Goal: Obtain resource: Obtain resource

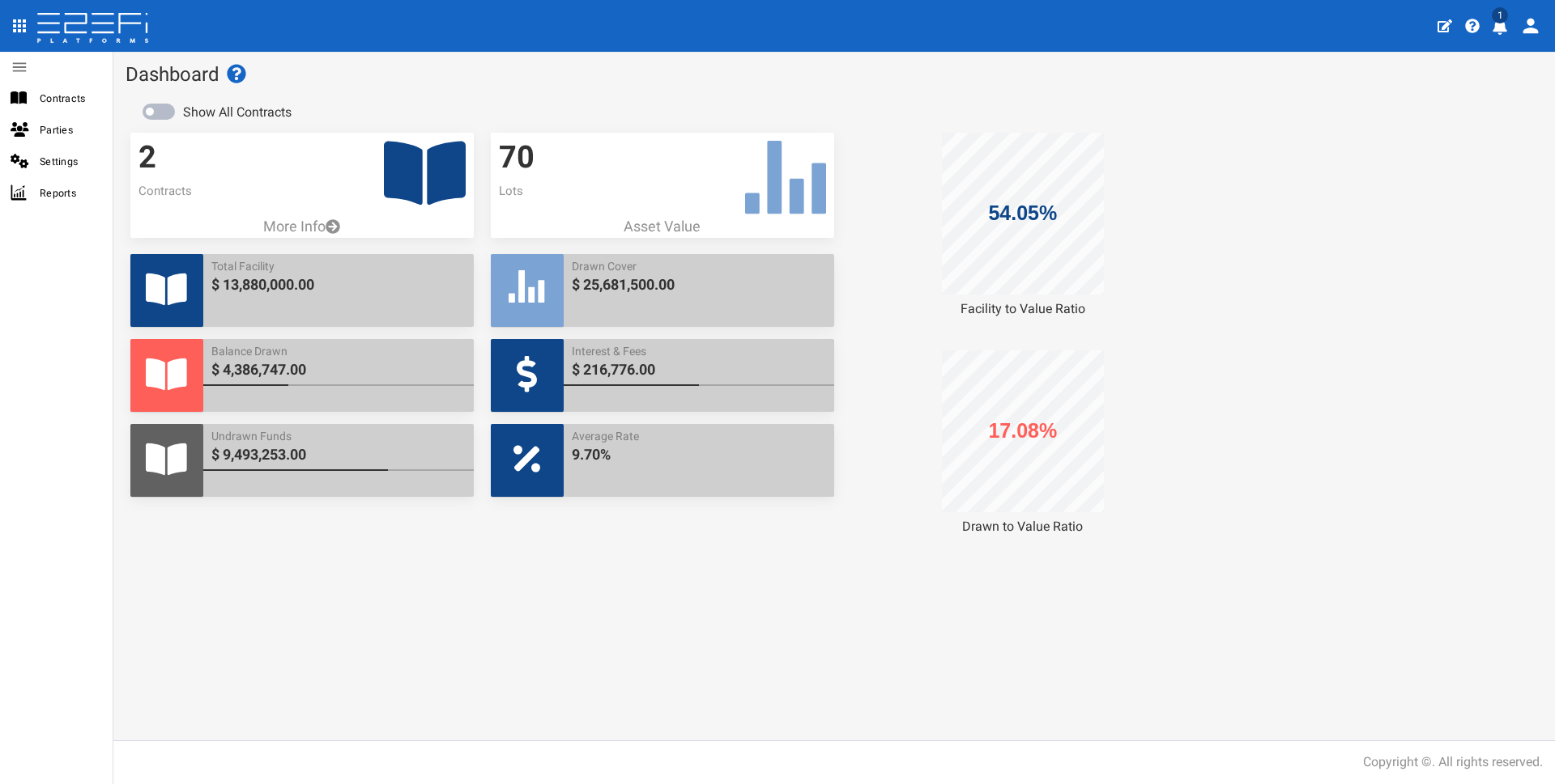
click at [610, 25] on icon "profile" at bounding box center [1500, 26] width 15 height 16
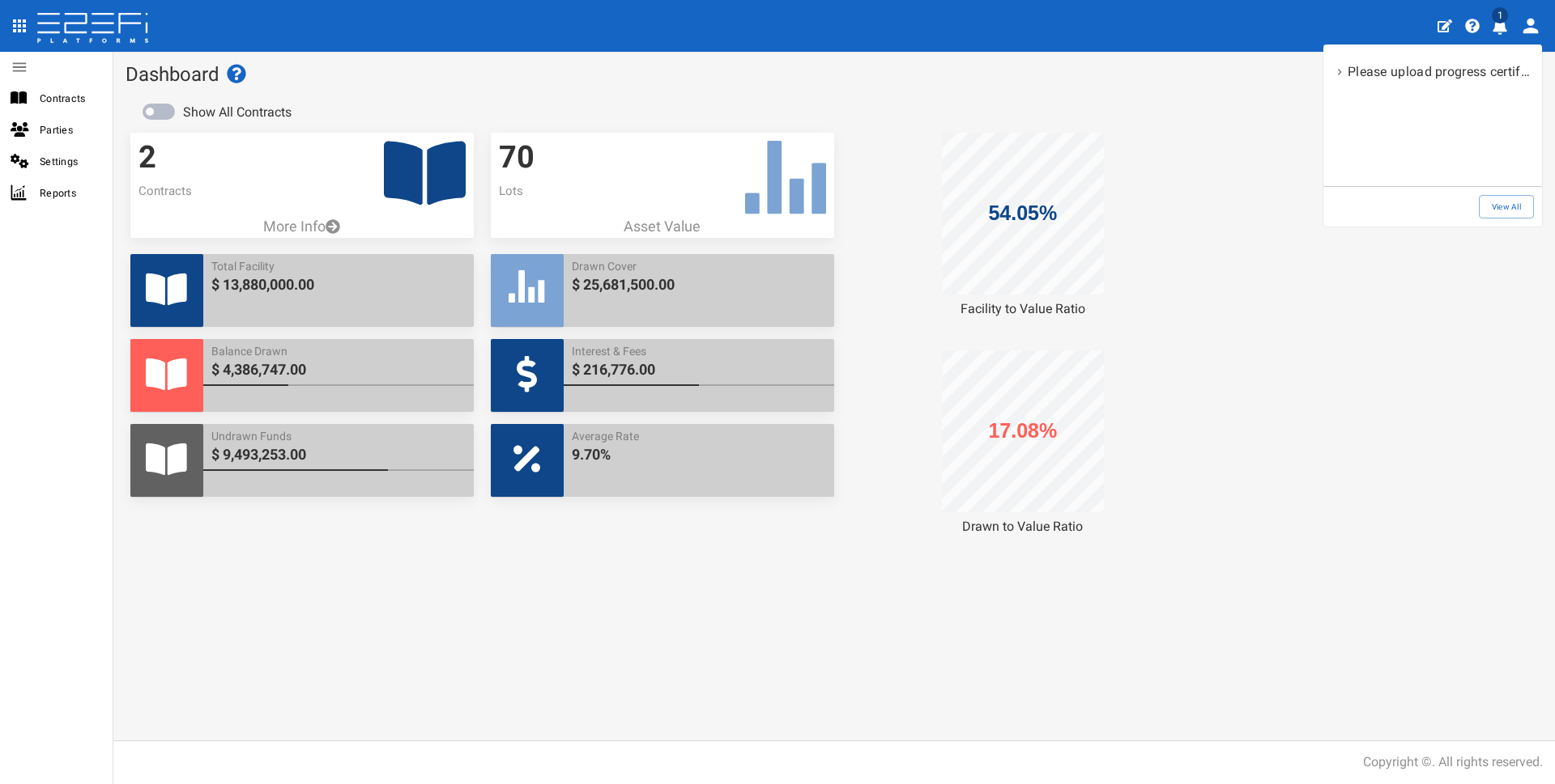
drag, startPoint x: 42, startPoint y: 379, endPoint x: 37, endPoint y: 372, distance: 8.6
click at [41, 379] on div at bounding box center [777, 392] width 1555 height 784
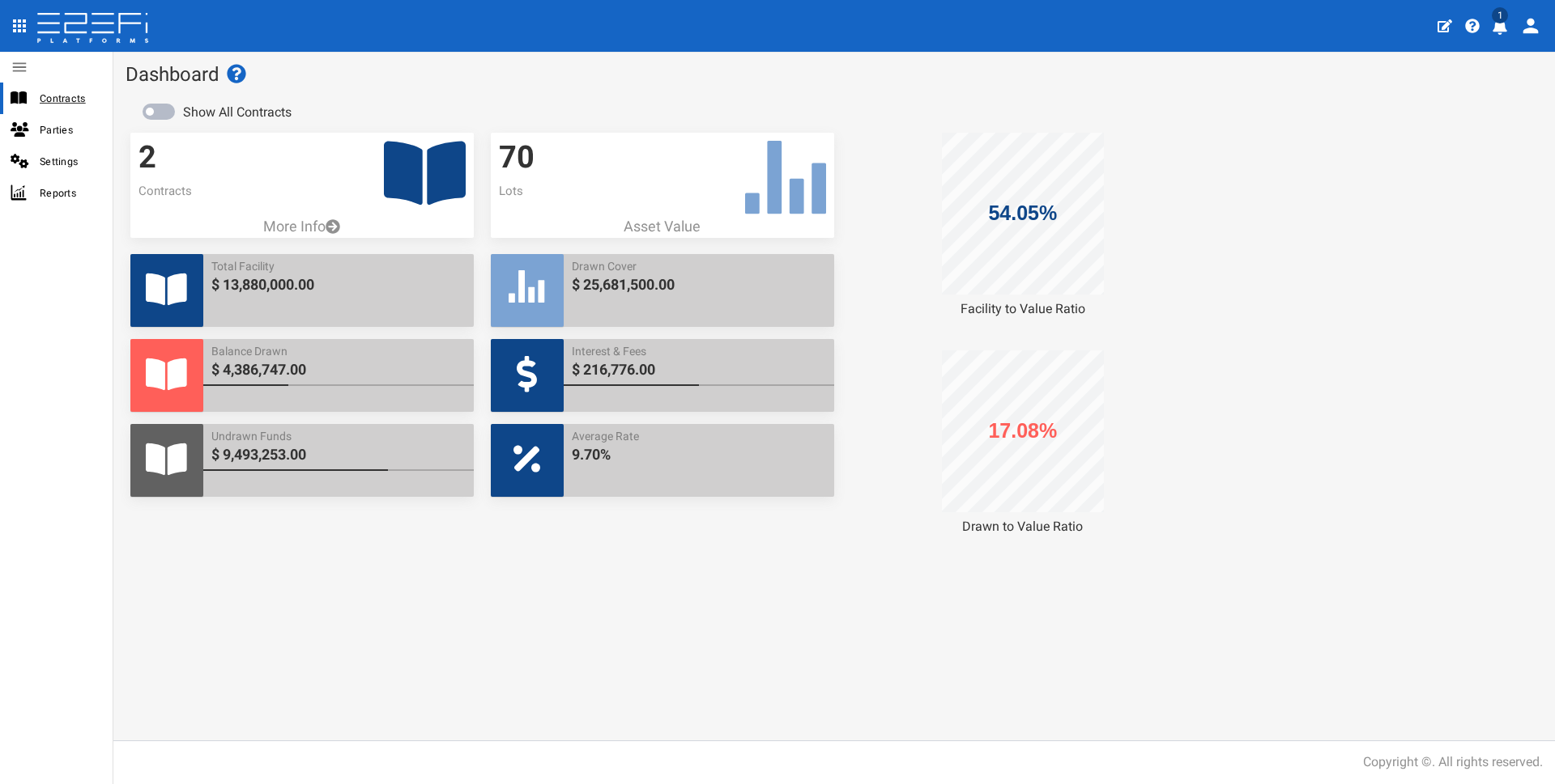
click at [57, 97] on span "Contracts" at bounding box center [70, 98] width 60 height 19
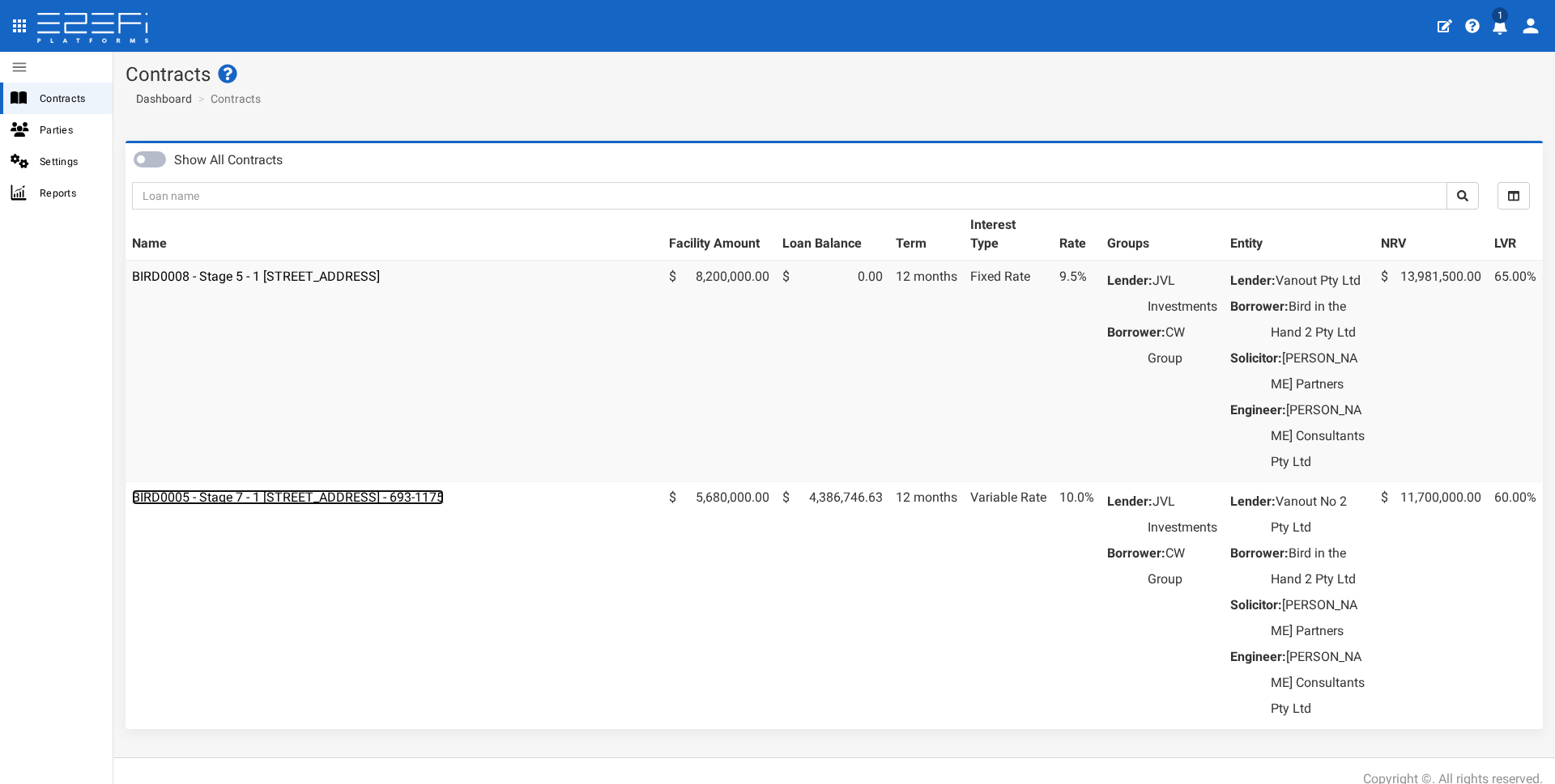
click at [417, 505] on link "BIRD0005 - Stage 7 - 1 [STREET_ADDRESS] - 693-1175" at bounding box center [287, 497] width 312 height 16
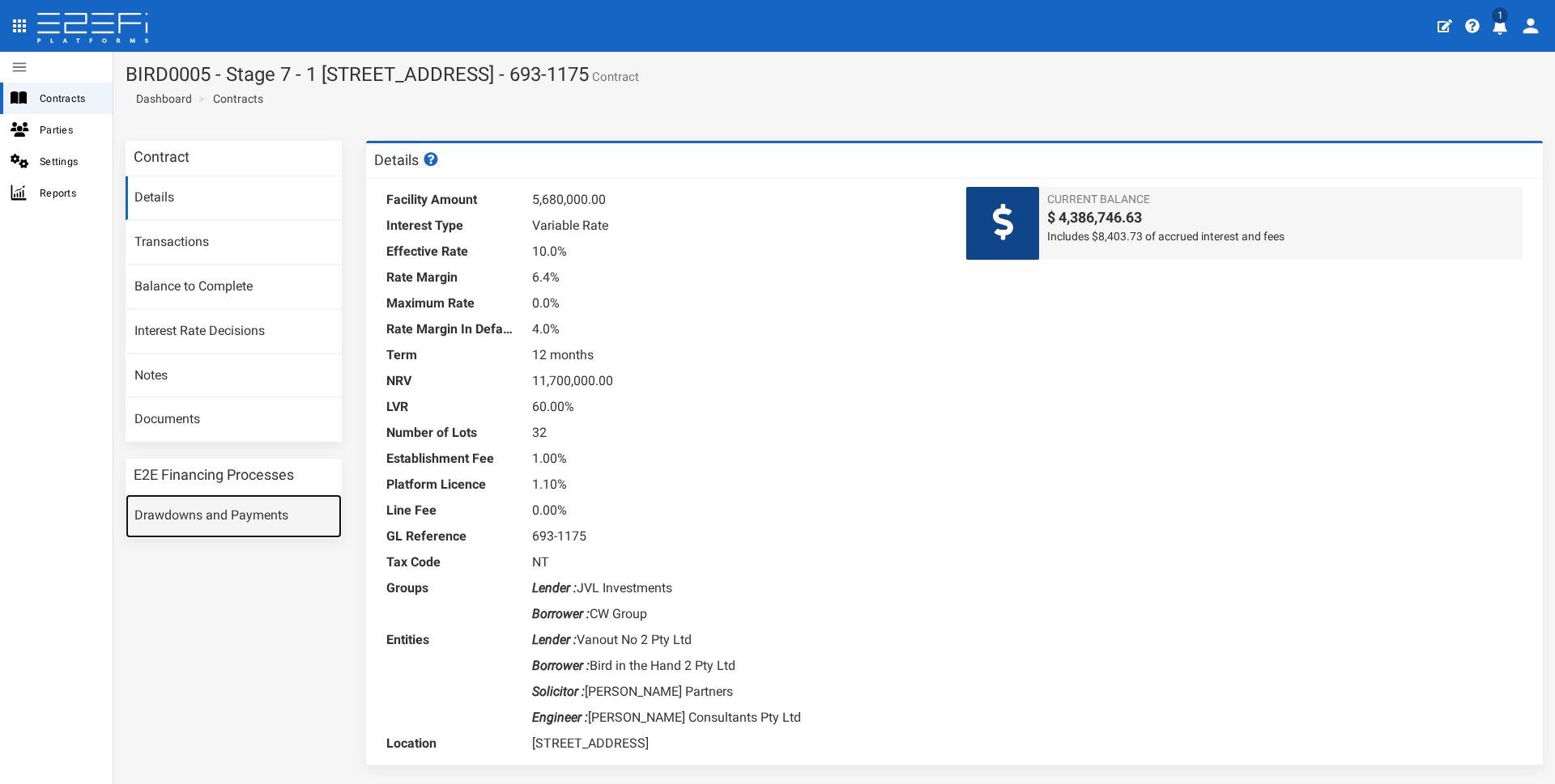
click at [183, 522] on link "Drawdowns and Payments" at bounding box center [233, 516] width 216 height 44
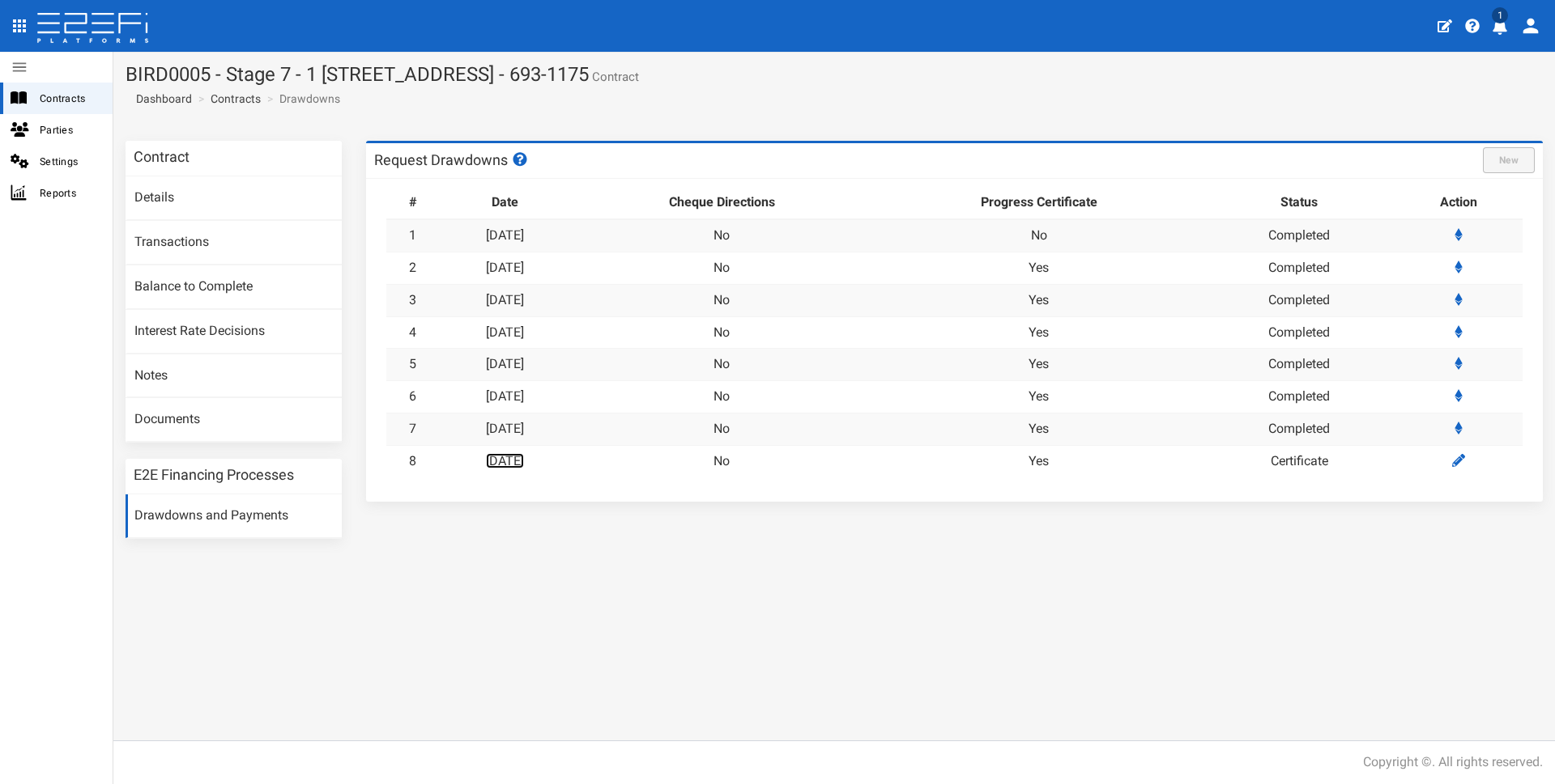
click at [519, 461] on link "30-09-2025" at bounding box center [504, 461] width 38 height 16
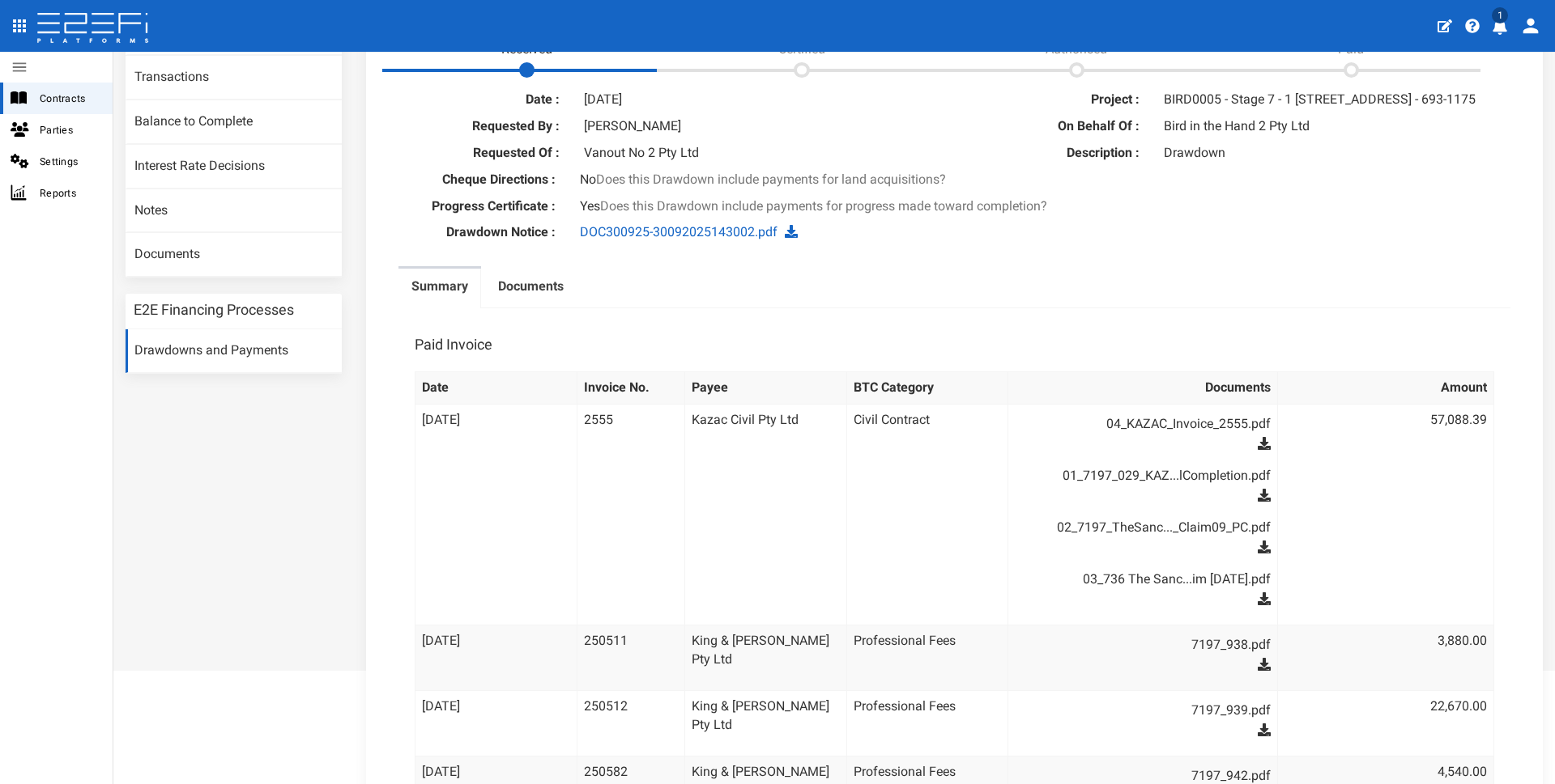
scroll to position [21, 0]
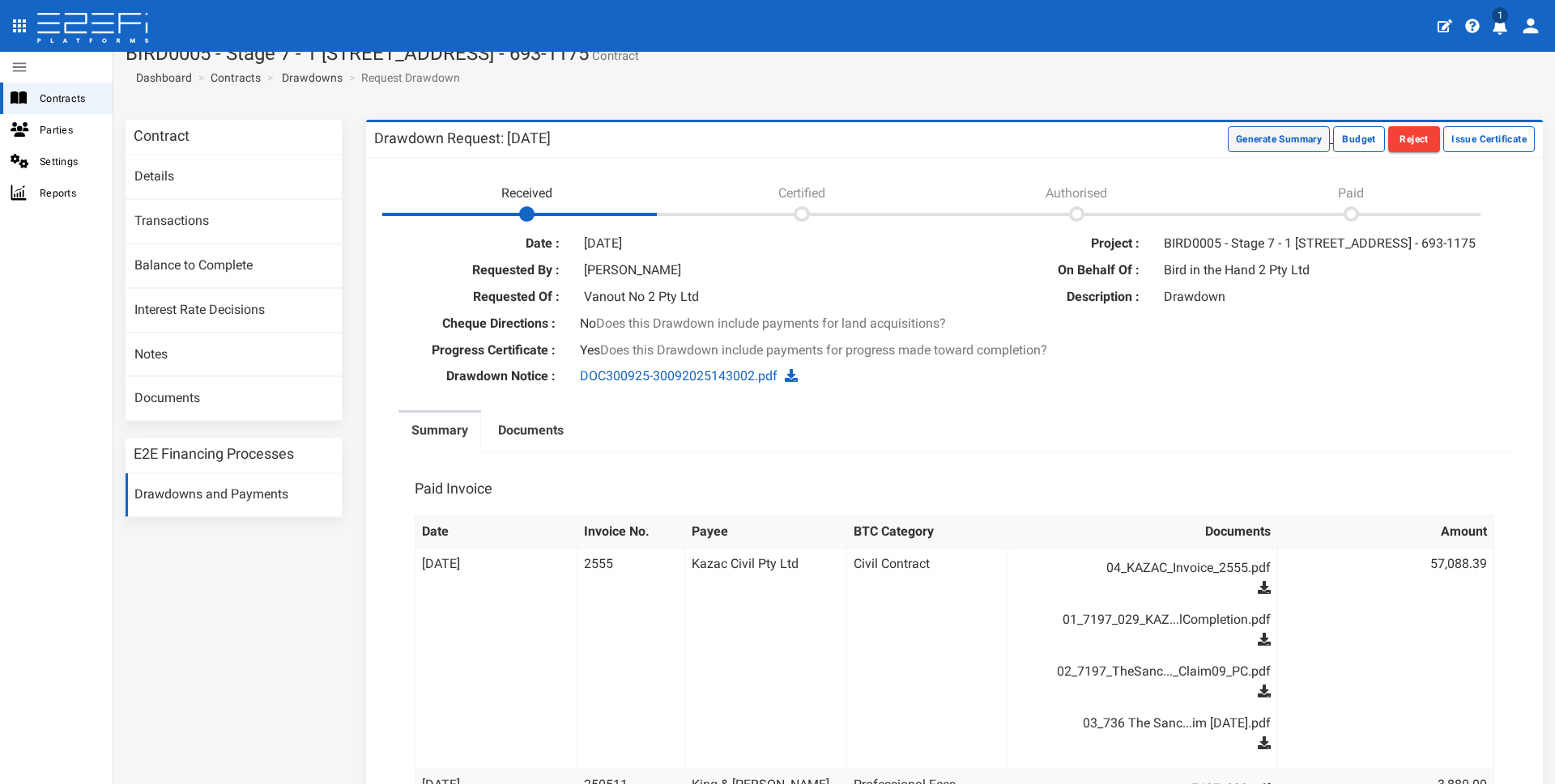
click at [1257, 137] on button "Generate Summary" at bounding box center [1279, 139] width 102 height 26
click at [1271, 131] on button "Download Summary" at bounding box center [1276, 139] width 108 height 26
